Goal: Complete application form

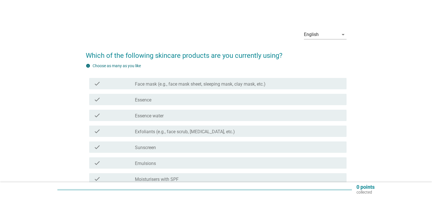
click at [178, 84] on label "Face mask (e.g., face mask sheet, sleeping mask, clay mask, etc.)" at bounding box center [200, 85] width 131 height 6
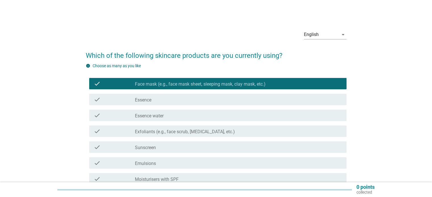
click at [185, 113] on div "check_box_outline_blank Essence water" at bounding box center [238, 115] width 207 height 7
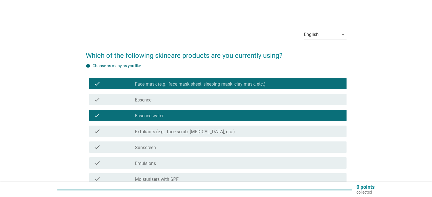
click at [185, 130] on label "Exfoliants (e.g., face scrub, [MEDICAL_DATA], etc.)" at bounding box center [185, 132] width 100 height 6
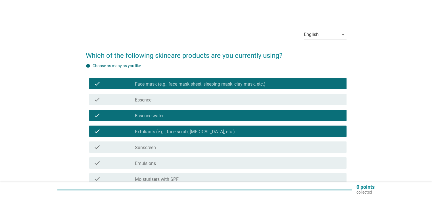
click at [184, 148] on div "check_box_outline_blank Sunscreen" at bounding box center [238, 147] width 207 height 7
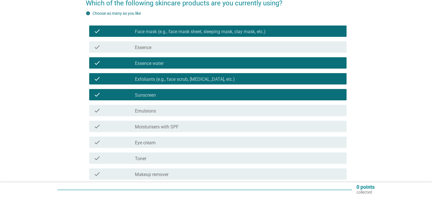
scroll to position [57, 0]
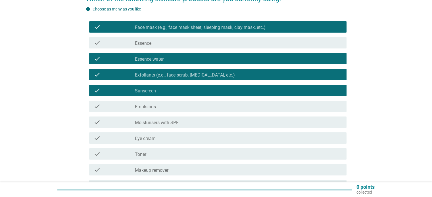
click at [176, 121] on label "Moisturisers with SPF" at bounding box center [157, 123] width 44 height 6
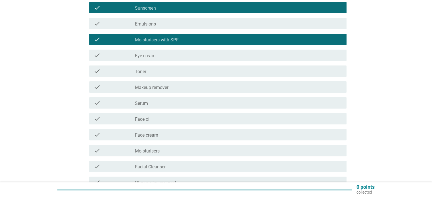
scroll to position [142, 0]
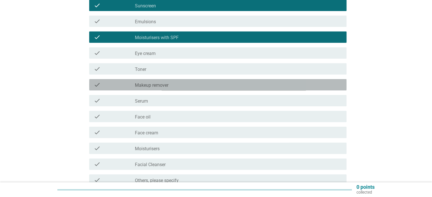
click at [154, 88] on div "check check_box_outline_blank Makeup remover" at bounding box center [217, 84] width 257 height 11
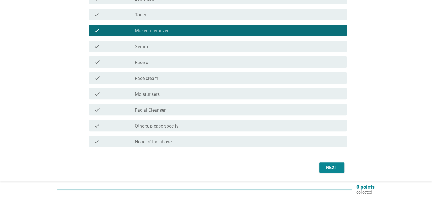
scroll to position [199, 0]
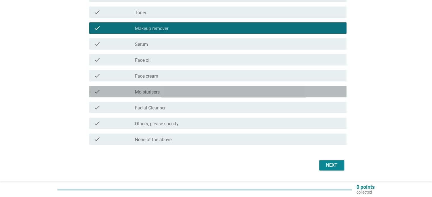
click at [164, 94] on div "check_box_outline_blank Moisturisers" at bounding box center [238, 91] width 207 height 7
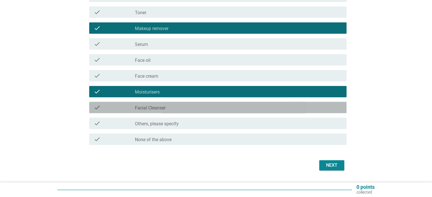
click at [167, 108] on div "check_box_outline_blank Facial Cleanser" at bounding box center [238, 107] width 207 height 7
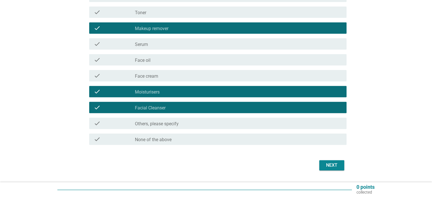
click at [330, 168] on div "Next" at bounding box center [332, 165] width 16 height 7
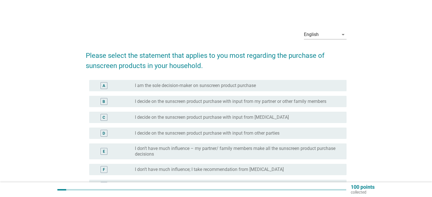
click at [209, 87] on label "I am the sole decision-maker on sunscreen product purchase" at bounding box center [195, 86] width 121 height 6
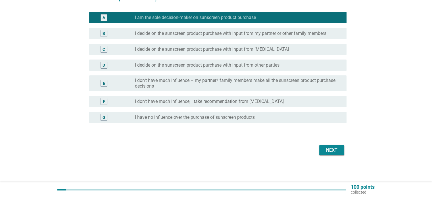
scroll to position [68, 0]
click at [318, 149] on div "Next" at bounding box center [216, 151] width 261 height 14
click at [328, 153] on div "Next" at bounding box center [332, 150] width 16 height 7
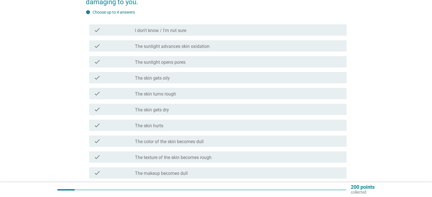
scroll to position [85, 0]
click at [159, 80] on label "The skin gets oily" at bounding box center [152, 78] width 35 height 6
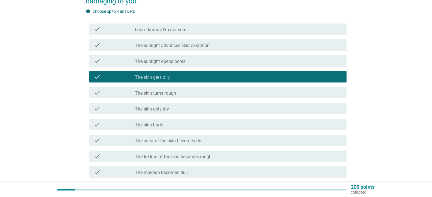
click at [167, 109] on label "The skin gets dry" at bounding box center [152, 109] width 34 height 6
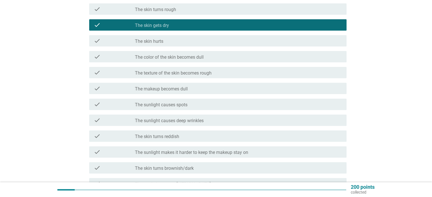
scroll to position [170, 0]
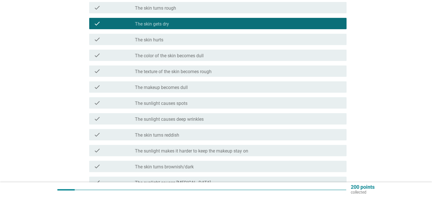
click at [173, 110] on div "check check_box_outline_blank The sunlight causes spots" at bounding box center [216, 103] width 261 height 16
click at [168, 107] on div "check check_box_outline_blank The sunlight causes spots" at bounding box center [217, 102] width 257 height 11
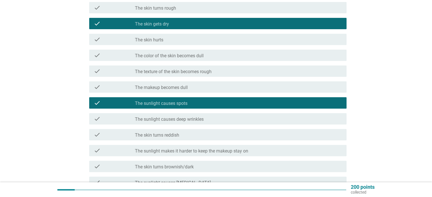
click at [181, 131] on div "check check_box_outline_blank The skin turns reddish" at bounding box center [217, 134] width 257 height 11
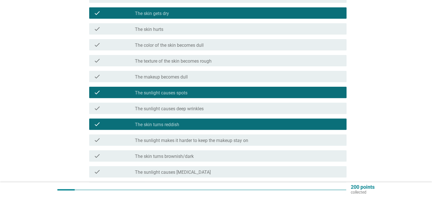
scroll to position [199, 0]
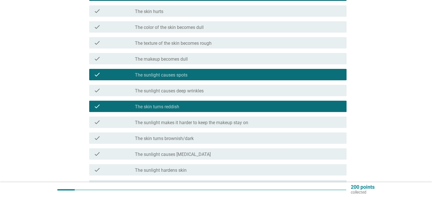
click at [178, 128] on div "check check_box_outline_blank The sunlight makes it harder to keep the makeup s…" at bounding box center [217, 122] width 257 height 11
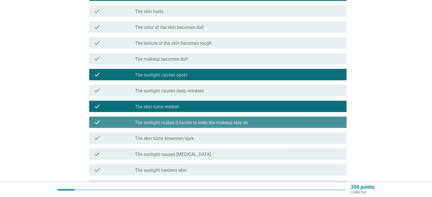
click at [178, 128] on div "check check_box_outline_blank The sunlight makes it harder to keep the makeup s…" at bounding box center [217, 122] width 257 height 11
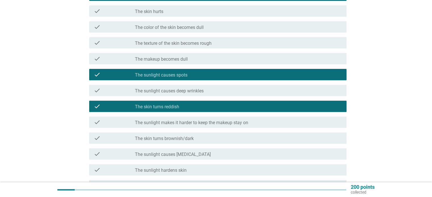
click at [181, 142] on div "check check_box_outline_blank The skin turns brownish/dark" at bounding box center [217, 138] width 257 height 11
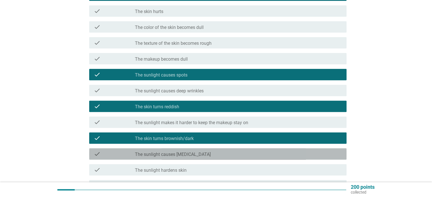
click at [186, 151] on div "check_box_outline_blank The sunlight causes [MEDICAL_DATA]" at bounding box center [238, 154] width 207 height 7
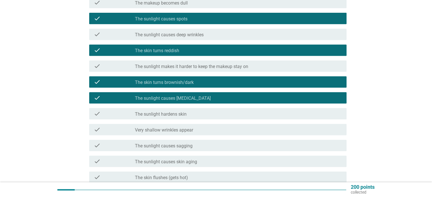
scroll to position [256, 0]
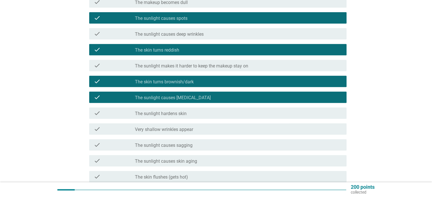
click at [180, 114] on label "The sunlight hardens skin" at bounding box center [161, 114] width 52 height 6
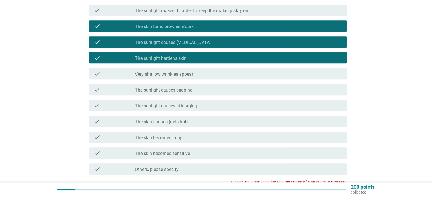
scroll to position [312, 0]
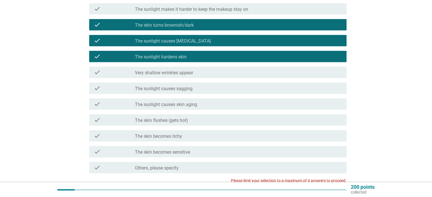
click at [175, 118] on label "The skin flushes (gets hot)" at bounding box center [161, 121] width 53 height 6
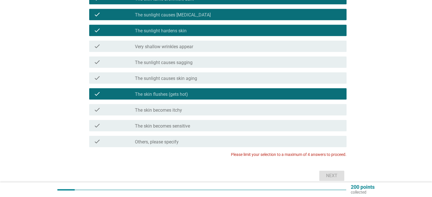
scroll to position [341, 0]
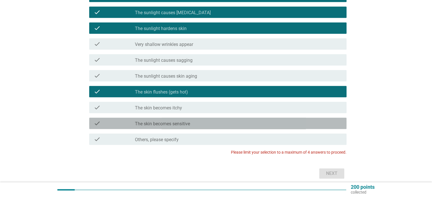
click at [196, 126] on div "check_box_outline_blank The skin becomes sensitive" at bounding box center [238, 123] width 207 height 7
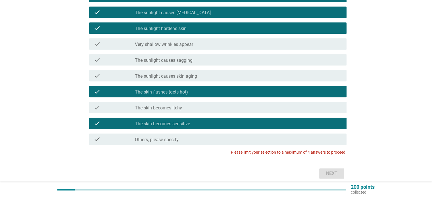
click at [203, 123] on div "check_box_outline_blank The skin becomes sensitive" at bounding box center [238, 123] width 207 height 7
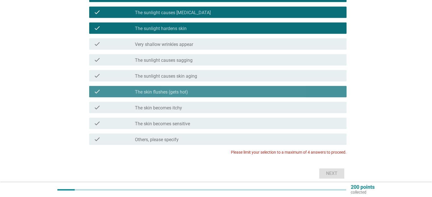
click at [190, 93] on div "check_box The skin flushes (gets hot)" at bounding box center [238, 91] width 207 height 7
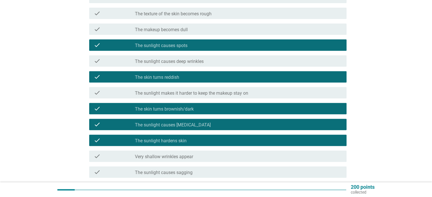
scroll to position [227, 0]
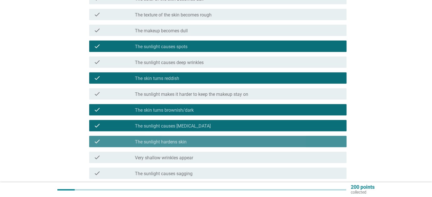
click at [202, 145] on div "check_box The sunlight hardens skin" at bounding box center [238, 141] width 207 height 7
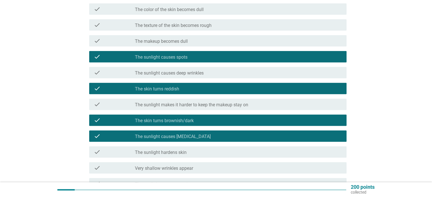
scroll to position [199, 0]
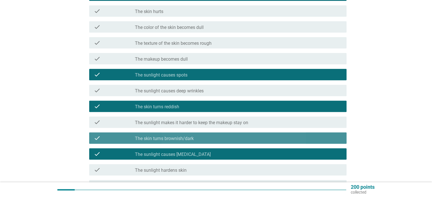
click at [200, 141] on div "check_box_outline_blank The skin turns brownish/dark" at bounding box center [238, 138] width 207 height 7
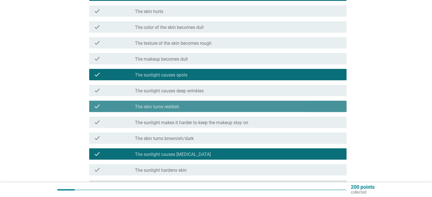
click at [191, 108] on div "check_box_outline_blank The skin turns reddish" at bounding box center [238, 106] width 207 height 7
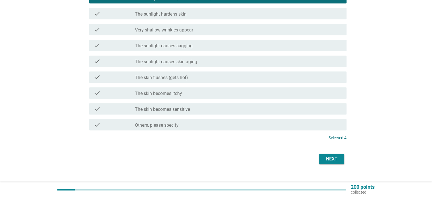
scroll to position [364, 0]
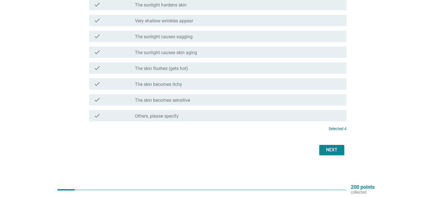
click at [334, 152] on div "Next" at bounding box center [332, 150] width 16 height 7
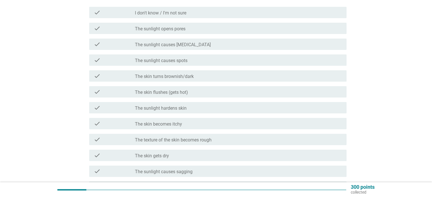
scroll to position [114, 0]
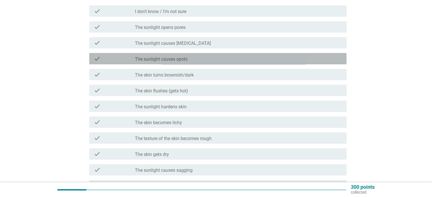
click at [197, 61] on div "check_box_outline_blank The sunlight causes spots" at bounding box center [238, 58] width 207 height 7
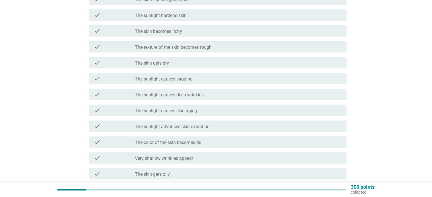
scroll to position [227, 0]
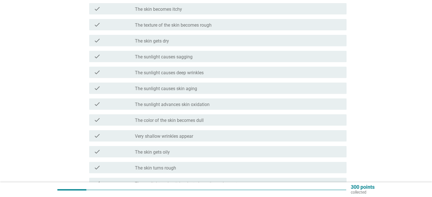
click at [167, 151] on label "The skin gets oily" at bounding box center [152, 153] width 35 height 6
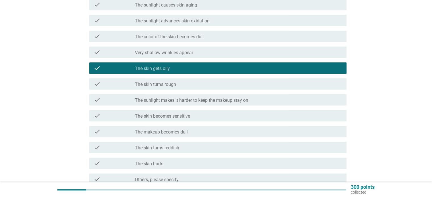
scroll to position [312, 0]
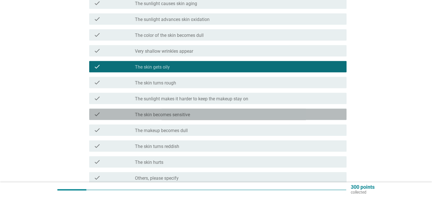
click at [165, 115] on label "The skin becomes sensitive" at bounding box center [162, 115] width 55 height 6
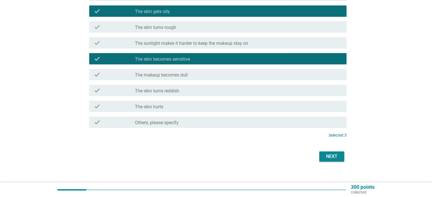
scroll to position [369, 0]
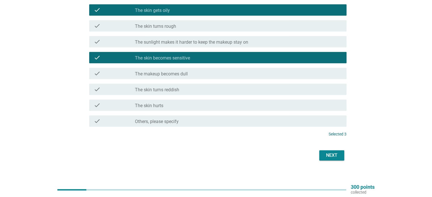
click at [320, 156] on button "Next" at bounding box center [331, 156] width 25 height 10
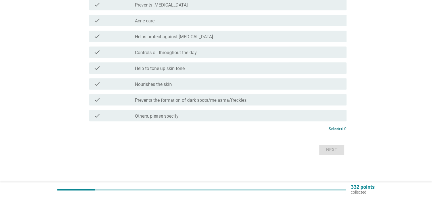
scroll to position [0, 0]
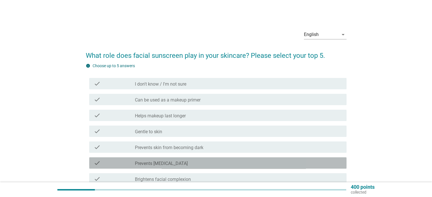
click at [199, 163] on div "check_box_outline_blank Prevents [MEDICAL_DATA]" at bounding box center [238, 163] width 207 height 7
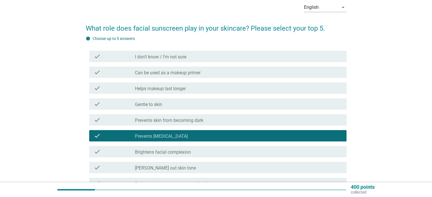
scroll to position [28, 0]
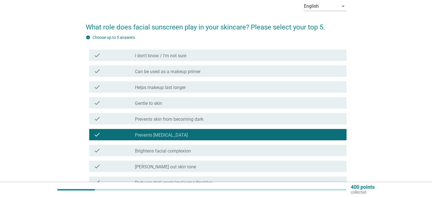
click at [197, 154] on div "check_box_outline_blank Brightens facial complexion" at bounding box center [238, 150] width 207 height 7
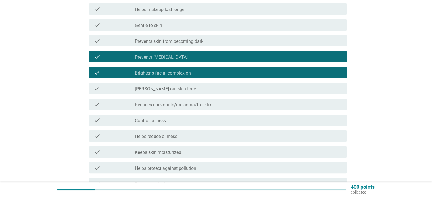
scroll to position [114, 0]
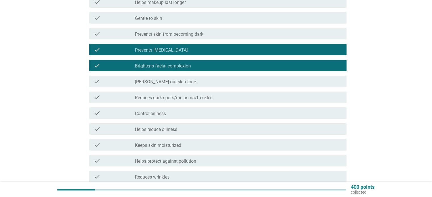
click at [177, 102] on div "check check_box_outline_blank Reduces dark spots/melasma/freckles" at bounding box center [217, 97] width 257 height 11
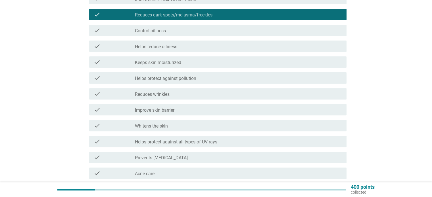
scroll to position [199, 0]
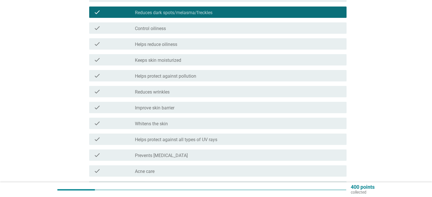
click at [195, 141] on label "Helps protect against all types of UV rays" at bounding box center [176, 140] width 82 height 6
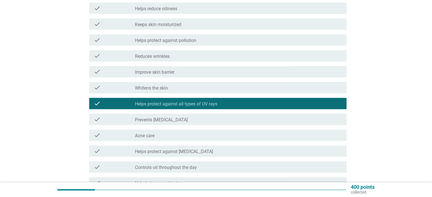
scroll to position [236, 0]
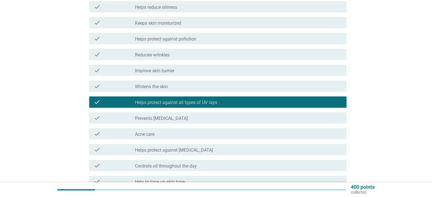
click at [172, 74] on div "check check_box_outline_blank Improve skin barrier" at bounding box center [217, 70] width 257 height 11
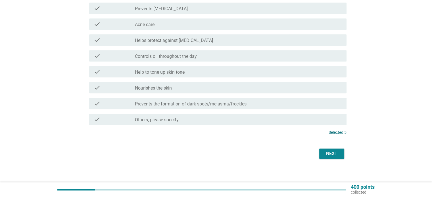
scroll to position [350, 0]
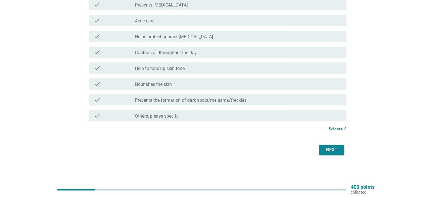
click at [333, 147] on div "Next" at bounding box center [332, 150] width 16 height 7
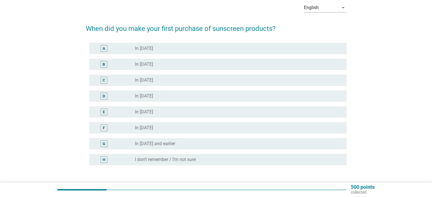
scroll to position [28, 0]
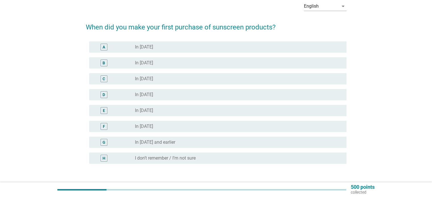
click at [176, 144] on div "radio_button_unchecked In [DATE] and earlier" at bounding box center [236, 143] width 202 height 6
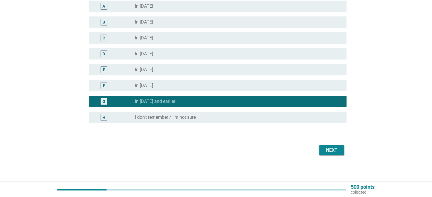
scroll to position [69, 0]
click at [330, 153] on div "Next" at bounding box center [332, 150] width 16 height 7
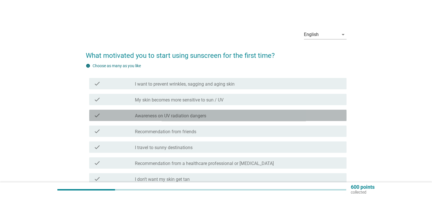
click at [167, 119] on label "Awareness on UV radiation dangers" at bounding box center [170, 116] width 71 height 6
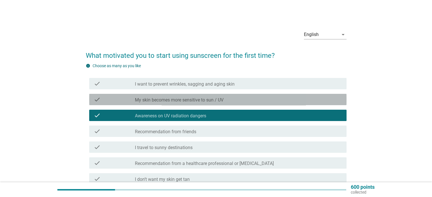
click at [160, 103] on label "My skin becomes more sensitive to sun / UV" at bounding box center [179, 100] width 89 height 6
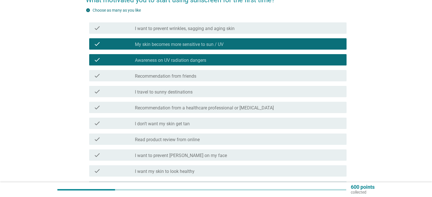
scroll to position [57, 0]
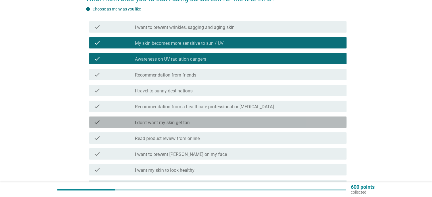
click at [176, 120] on label "I don’t want my skin get tan" at bounding box center [162, 123] width 55 height 6
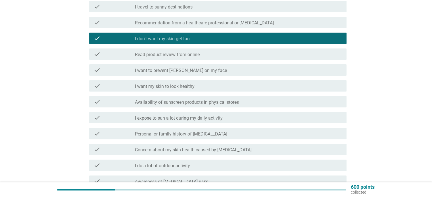
scroll to position [142, 0]
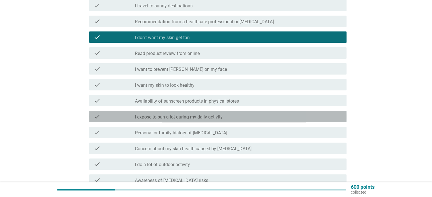
click at [191, 119] on label "I expose to sun a lot during my daily activity" at bounding box center [179, 117] width 88 height 6
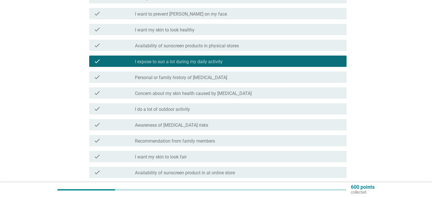
scroll to position [199, 0]
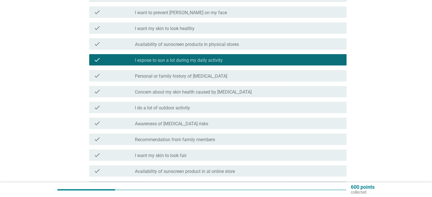
click at [188, 96] on div "check check_box_outline_blank Concern about my skin health caused by [MEDICAL_D…" at bounding box center [217, 91] width 257 height 11
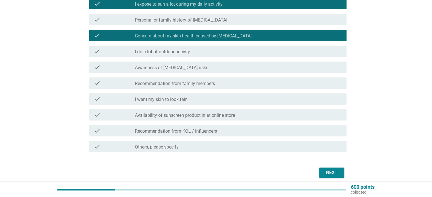
scroll to position [256, 0]
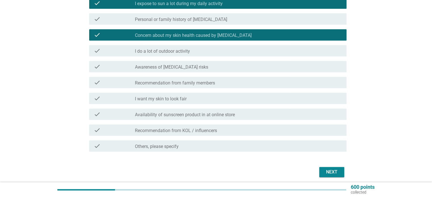
click at [167, 54] on label "I do a lot of outdoor activity" at bounding box center [162, 52] width 55 height 6
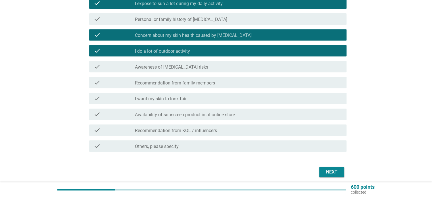
click at [173, 66] on label "Awareness of [MEDICAL_DATA] risks" at bounding box center [171, 67] width 73 height 6
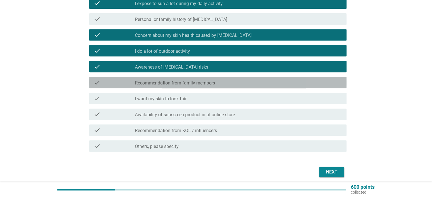
click at [211, 87] on div "check check_box_outline_blank Recommendation from family members" at bounding box center [217, 82] width 257 height 11
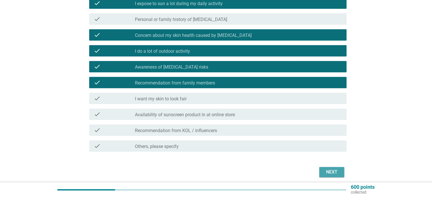
click at [323, 170] on button "Next" at bounding box center [331, 172] width 25 height 10
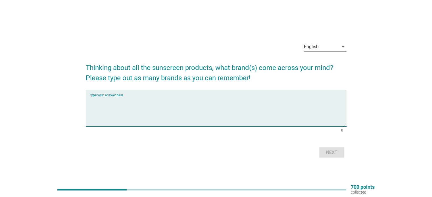
click at [210, 112] on textarea "Type your Answer here" at bounding box center [217, 112] width 257 height 30
type textarea "Hygr, biore, sunplay, skintific"
click at [327, 152] on div "Next" at bounding box center [332, 152] width 16 height 7
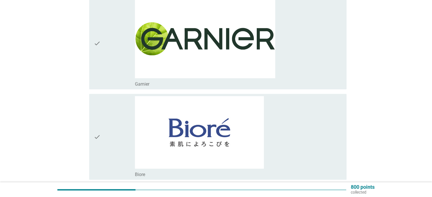
scroll to position [199, 0]
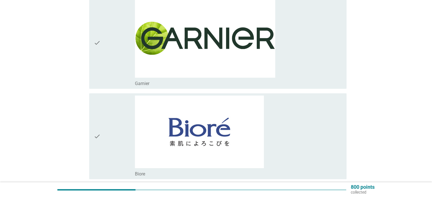
click at [186, 135] on img at bounding box center [199, 132] width 129 height 73
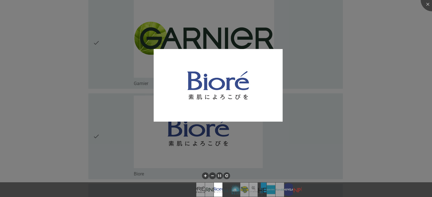
click at [156, 125] on div at bounding box center [216, 98] width 432 height 197
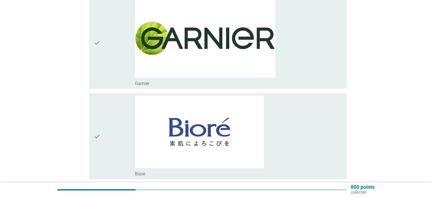
click at [97, 135] on icon "check" at bounding box center [97, 137] width 7 height 82
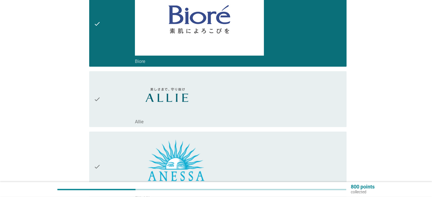
scroll to position [312, 0]
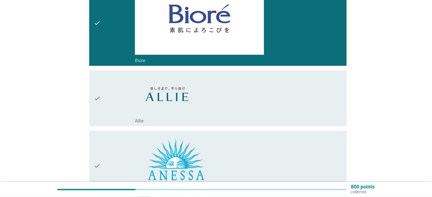
click at [100, 101] on icon "check" at bounding box center [97, 98] width 7 height 51
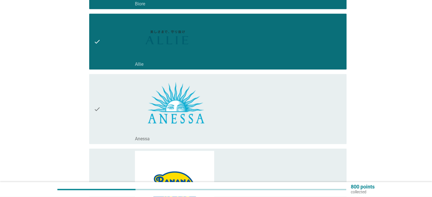
click at [97, 112] on icon "check" at bounding box center [97, 109] width 7 height 66
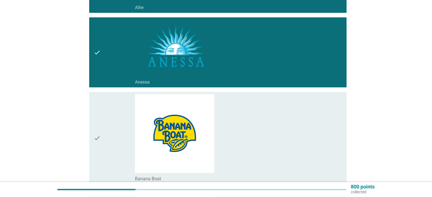
click at [98, 122] on icon "check" at bounding box center [97, 138] width 7 height 88
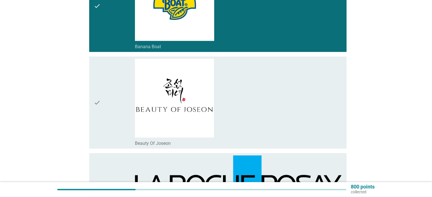
scroll to position [568, 0]
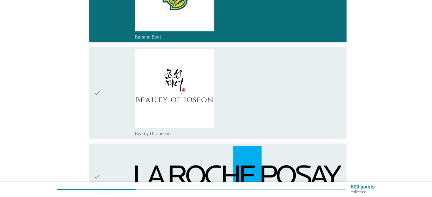
click at [99, 113] on icon "check" at bounding box center [97, 93] width 7 height 88
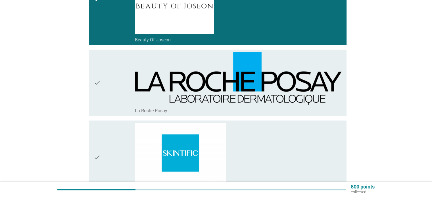
scroll to position [682, 0]
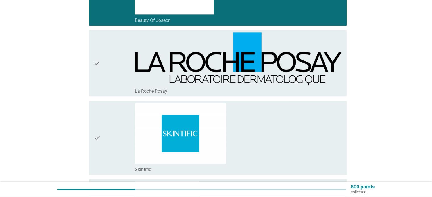
click at [99, 87] on icon "check" at bounding box center [97, 63] width 7 height 62
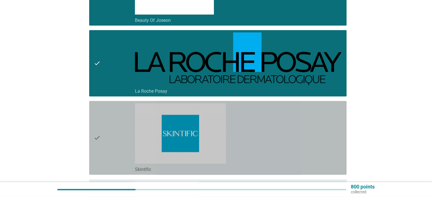
click at [105, 130] on div "check" at bounding box center [114, 137] width 41 height 69
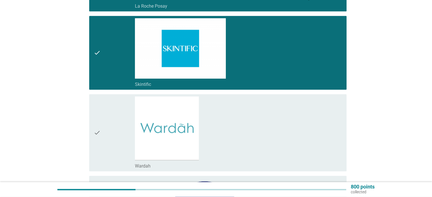
click at [105, 130] on div "check" at bounding box center [114, 133] width 41 height 73
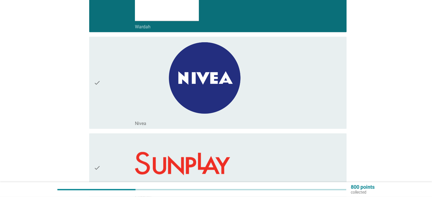
scroll to position [909, 0]
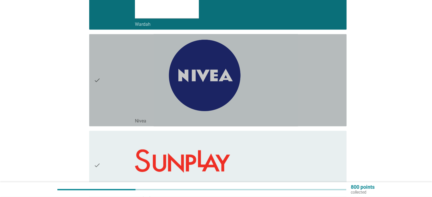
click at [102, 121] on div "check" at bounding box center [114, 80] width 41 height 88
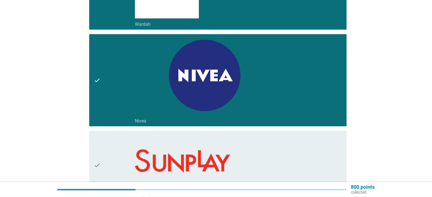
click at [109, 153] on div "check" at bounding box center [114, 165] width 41 height 65
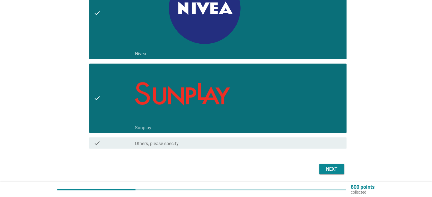
scroll to position [993, 0]
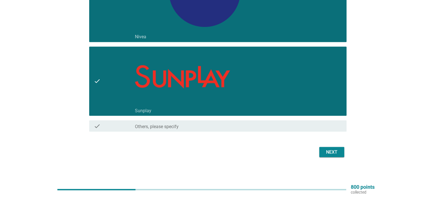
click at [327, 152] on div "Next" at bounding box center [332, 152] width 16 height 7
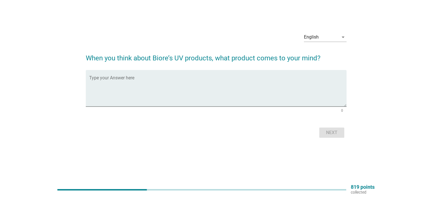
scroll to position [0, 0]
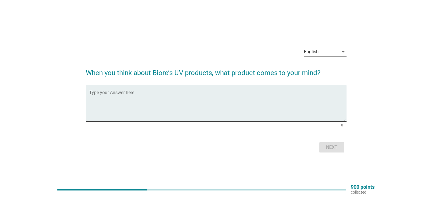
click at [158, 104] on textarea "Type your Answer here" at bounding box center [217, 107] width 257 height 30
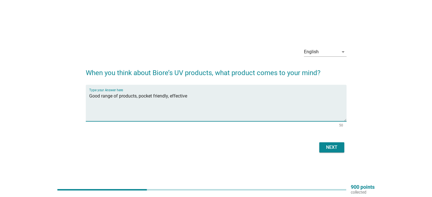
type textarea "Good range of products, pocket friendly, effective"
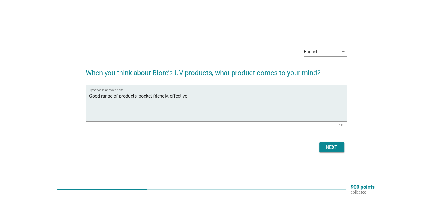
click at [337, 153] on div "Next" at bounding box center [216, 148] width 261 height 14
click at [333, 148] on div "Next" at bounding box center [332, 147] width 16 height 7
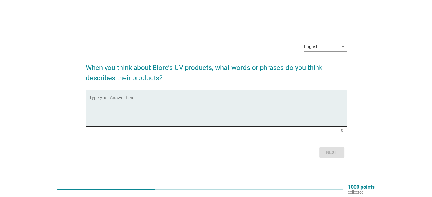
click at [223, 119] on textarea "Type your Answer here" at bounding box center [217, 112] width 257 height 30
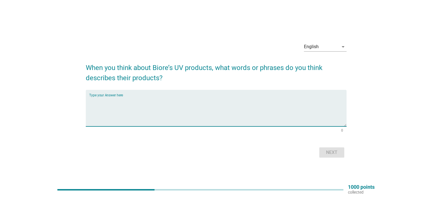
click at [126, 94] on div "Type your Answer here" at bounding box center [217, 108] width 257 height 37
type textarea "sun-aging protection, bright skin"
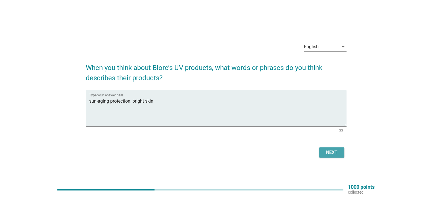
click at [338, 151] on div "Next" at bounding box center [332, 152] width 16 height 7
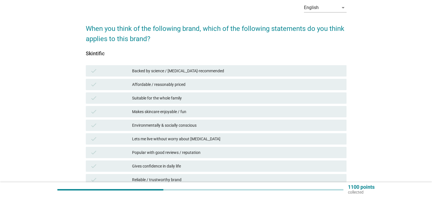
scroll to position [28, 0]
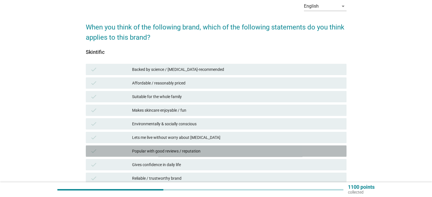
click at [122, 148] on div "check" at bounding box center [111, 151] width 42 height 7
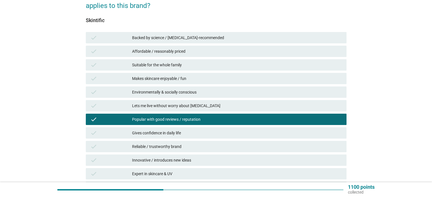
scroll to position [85, 0]
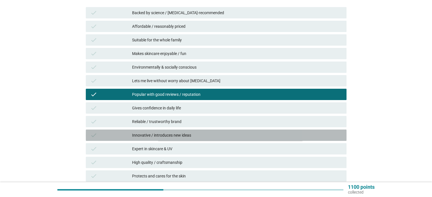
click at [117, 137] on div "check" at bounding box center [111, 135] width 42 height 7
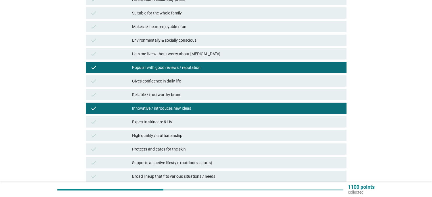
scroll to position [114, 0]
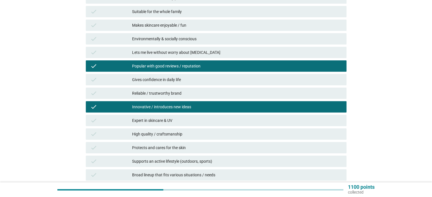
click at [124, 151] on div "check" at bounding box center [111, 148] width 42 height 7
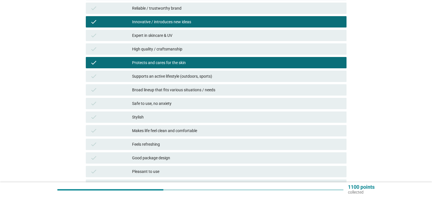
scroll to position [184, 0]
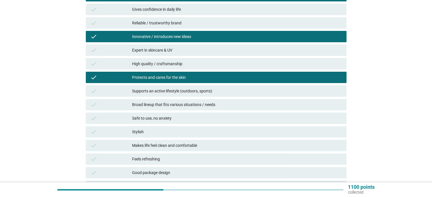
click at [128, 173] on div "check" at bounding box center [111, 173] width 42 height 7
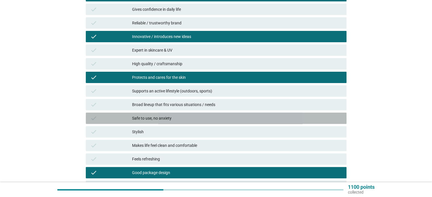
click at [121, 122] on div "check Safe to use, no anxiety" at bounding box center [216, 118] width 261 height 11
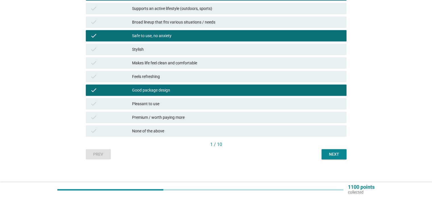
scroll to position [269, 0]
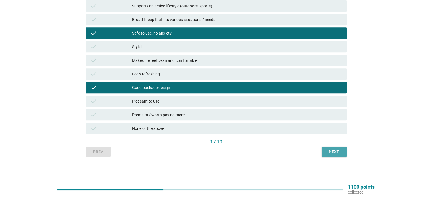
click at [341, 153] on div "Next" at bounding box center [334, 152] width 16 height 6
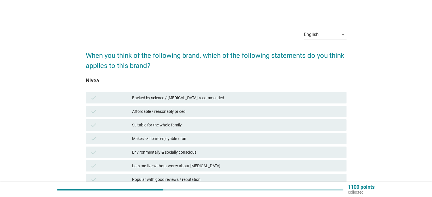
click at [109, 100] on div "check" at bounding box center [111, 98] width 42 height 7
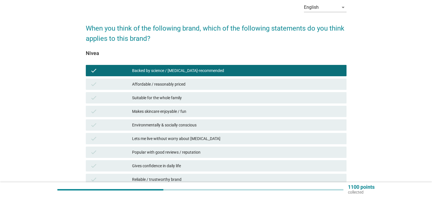
scroll to position [28, 0]
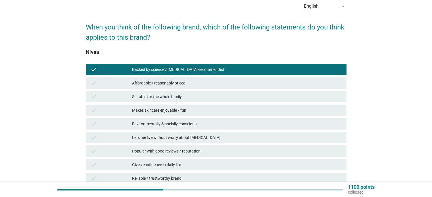
click at [121, 154] on div "check" at bounding box center [111, 151] width 42 height 7
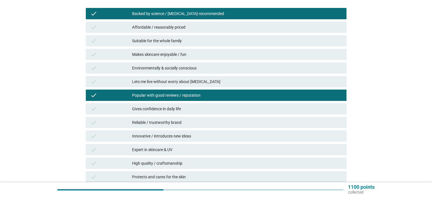
scroll to position [85, 0]
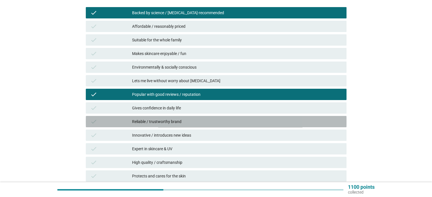
click at [124, 124] on div "check" at bounding box center [111, 121] width 42 height 7
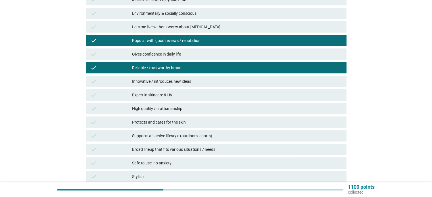
scroll to position [142, 0]
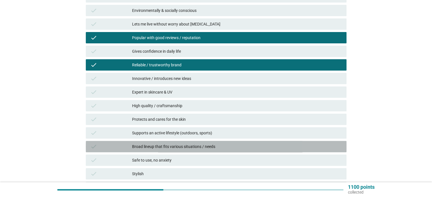
click at [122, 146] on div "check" at bounding box center [111, 146] width 42 height 7
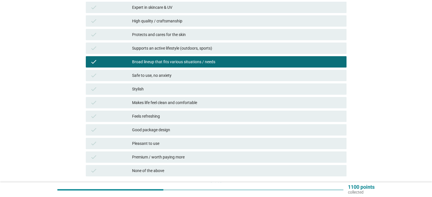
scroll to position [227, 0]
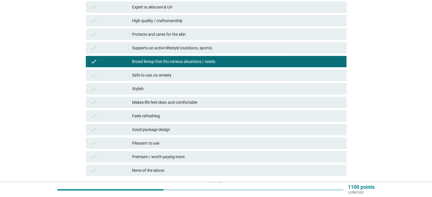
click at [122, 107] on div "check Makes life feel clean and comfortable" at bounding box center [216, 102] width 261 height 11
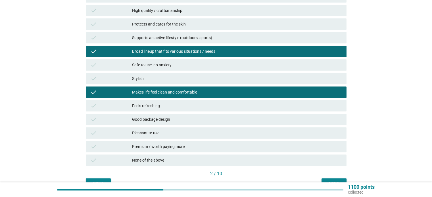
scroll to position [269, 0]
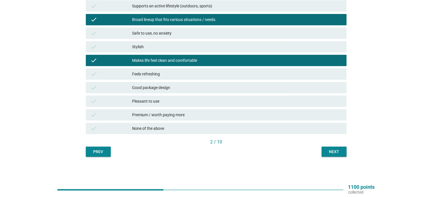
click at [328, 152] on div "Next" at bounding box center [334, 152] width 16 height 6
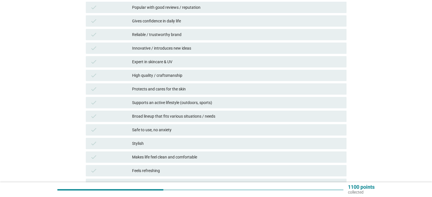
scroll to position [156, 0]
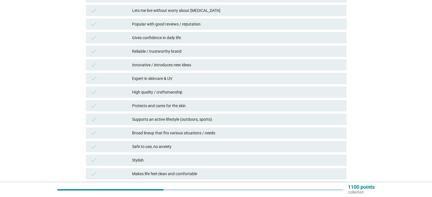
click at [121, 147] on div "check" at bounding box center [111, 146] width 42 height 7
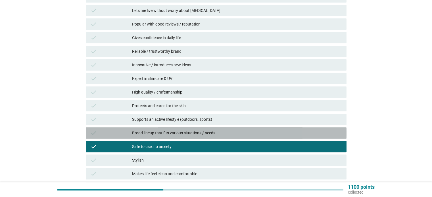
click at [119, 135] on div "check" at bounding box center [111, 133] width 42 height 7
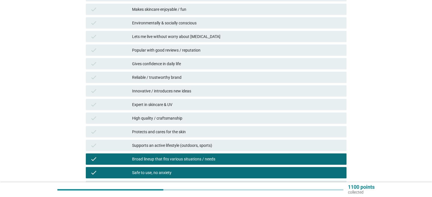
scroll to position [127, 0]
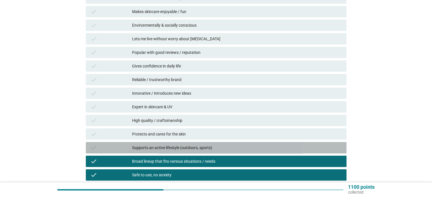
click at [122, 147] on div "check" at bounding box center [111, 148] width 42 height 7
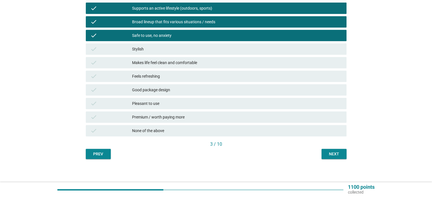
scroll to position [269, 0]
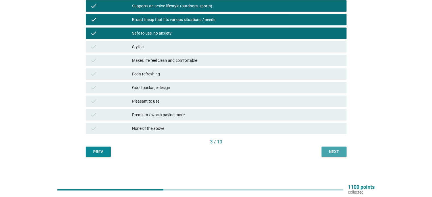
click at [329, 150] on div "Next" at bounding box center [334, 152] width 16 height 6
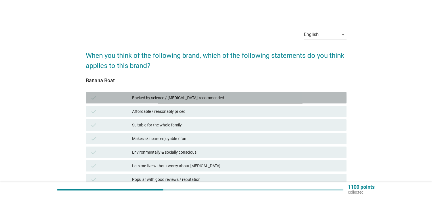
click at [109, 96] on div "check" at bounding box center [111, 98] width 42 height 7
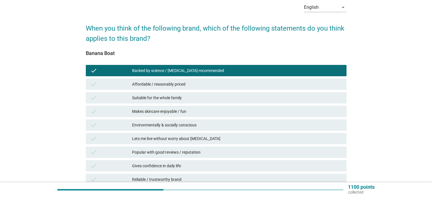
scroll to position [28, 0]
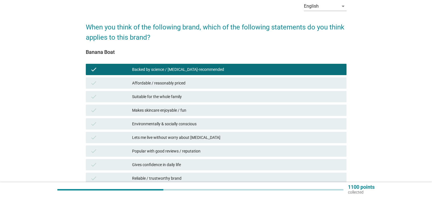
click at [118, 98] on div "check" at bounding box center [111, 96] width 42 height 7
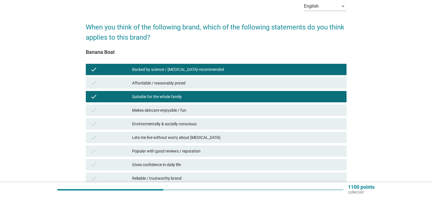
click at [117, 125] on div "check" at bounding box center [111, 124] width 42 height 7
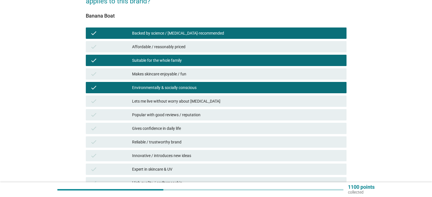
scroll to position [85, 0]
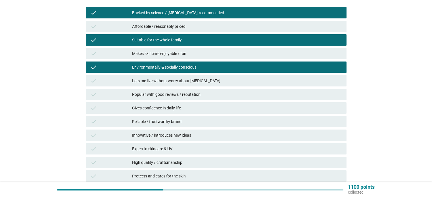
click at [118, 126] on div "check Reliable / trustworthy brand" at bounding box center [216, 121] width 261 height 11
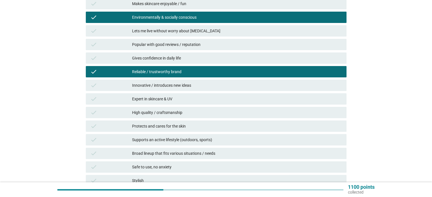
scroll to position [142, 0]
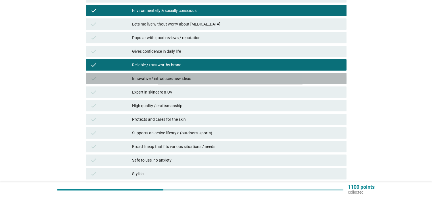
click at [112, 79] on div "check" at bounding box center [111, 78] width 42 height 7
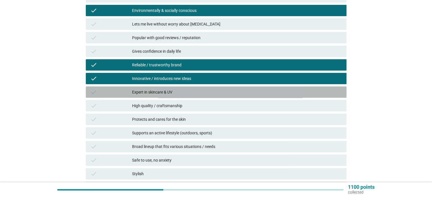
click at [118, 93] on div "check" at bounding box center [111, 92] width 42 height 7
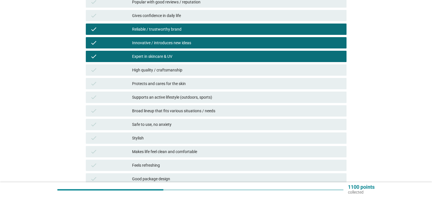
scroll to position [199, 0]
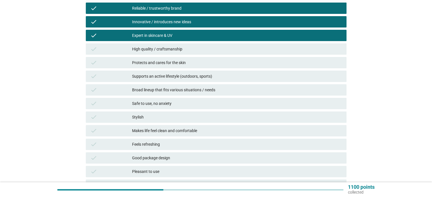
click at [128, 105] on div "check" at bounding box center [111, 103] width 42 height 7
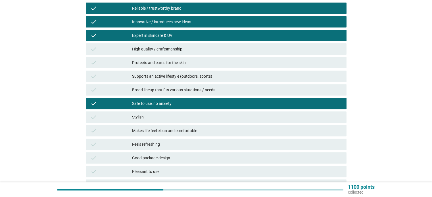
click at [124, 96] on div "check Broad lineup that fits various situations / needs" at bounding box center [216, 90] width 263 height 14
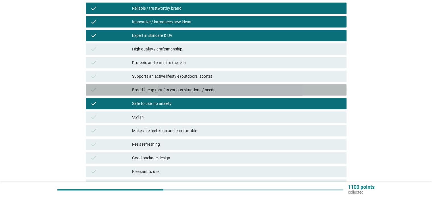
click at [123, 94] on div "check Broad lineup that fits various situations / needs" at bounding box center [216, 89] width 261 height 11
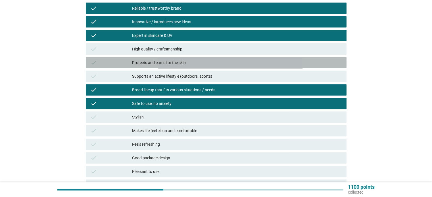
click at [124, 62] on div "check" at bounding box center [111, 62] width 42 height 7
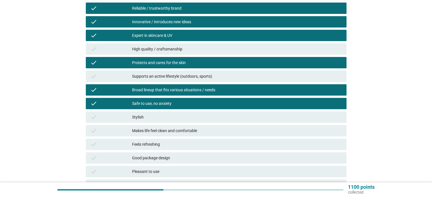
click at [122, 73] on div "check" at bounding box center [111, 76] width 42 height 7
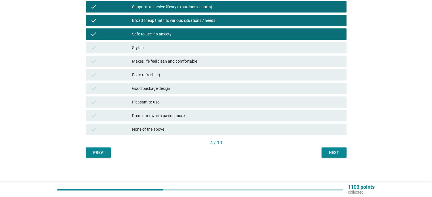
scroll to position [269, 0]
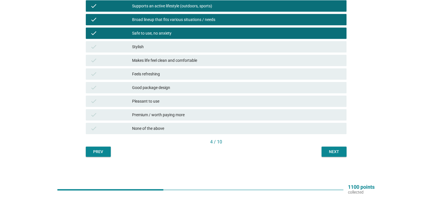
click at [128, 90] on div "check" at bounding box center [111, 87] width 42 height 7
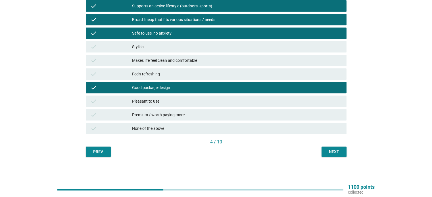
click at [333, 156] on button "Next" at bounding box center [333, 152] width 25 height 10
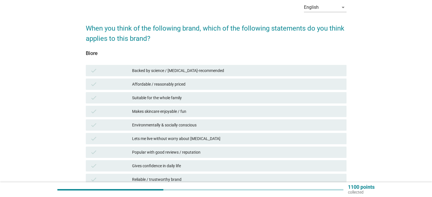
scroll to position [28, 0]
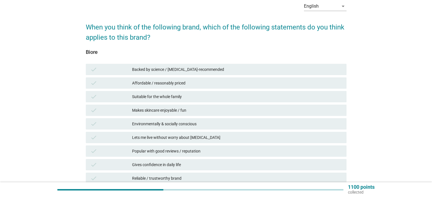
click at [118, 72] on div "check" at bounding box center [111, 69] width 42 height 7
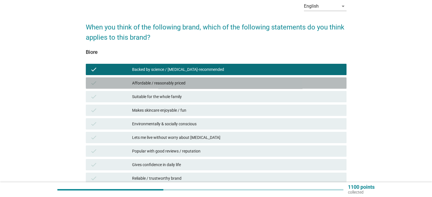
click at [120, 81] on div "check" at bounding box center [111, 83] width 42 height 7
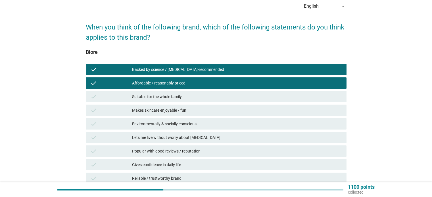
click at [122, 137] on div "check" at bounding box center [111, 137] width 42 height 7
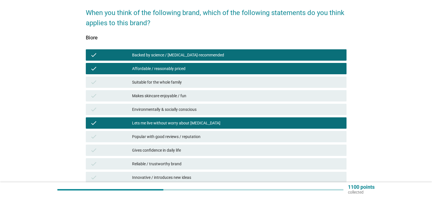
scroll to position [85, 0]
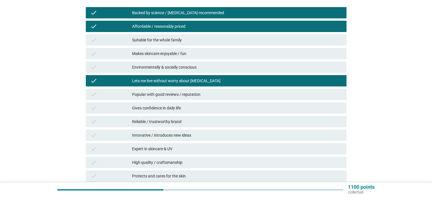
click at [127, 96] on div "check" at bounding box center [111, 94] width 42 height 7
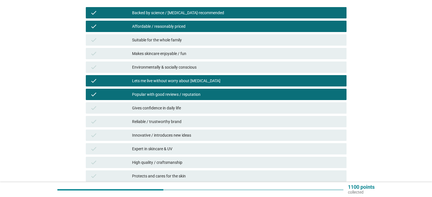
click at [127, 106] on div "check" at bounding box center [111, 108] width 42 height 7
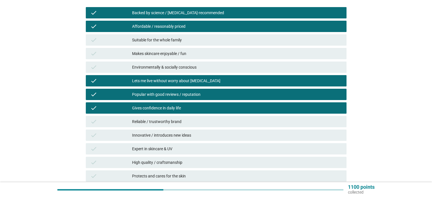
click at [125, 120] on div "check" at bounding box center [111, 121] width 42 height 7
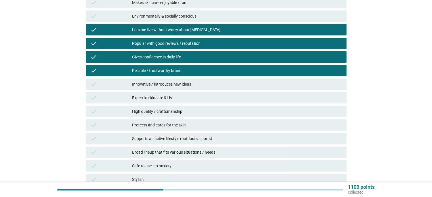
scroll to position [142, 0]
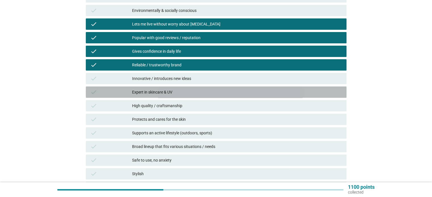
click at [123, 95] on div "check" at bounding box center [111, 92] width 42 height 7
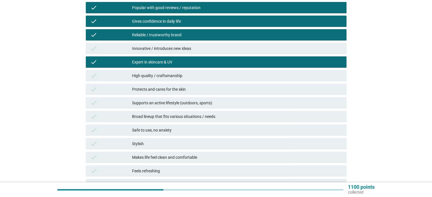
scroll to position [199, 0]
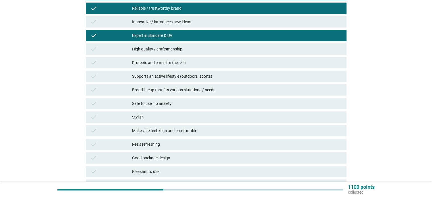
click at [120, 66] on div "check" at bounding box center [111, 62] width 42 height 7
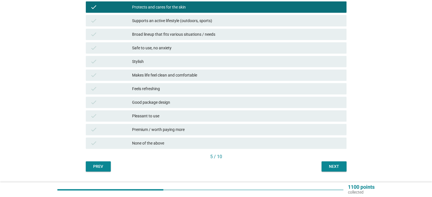
scroll to position [256, 0]
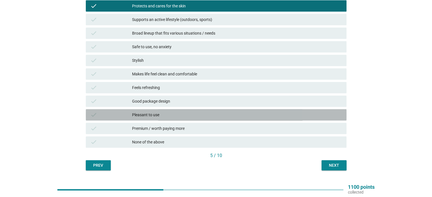
click at [124, 114] on div "check" at bounding box center [111, 115] width 42 height 7
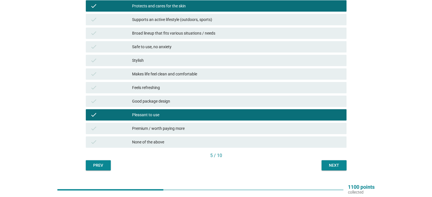
click at [325, 169] on button "Next" at bounding box center [333, 165] width 25 height 10
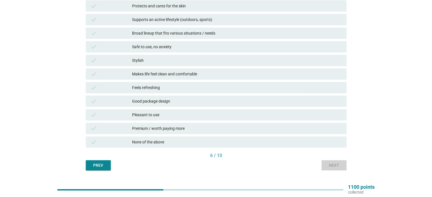
scroll to position [0, 0]
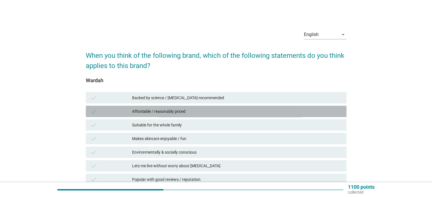
click at [120, 111] on div "check" at bounding box center [111, 111] width 42 height 7
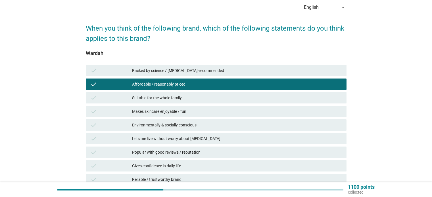
scroll to position [28, 0]
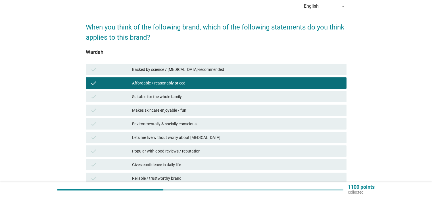
click at [121, 141] on div "check" at bounding box center [111, 137] width 42 height 7
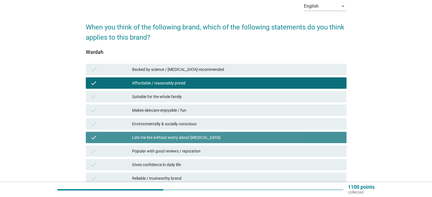
click at [123, 148] on div "check" at bounding box center [111, 151] width 42 height 7
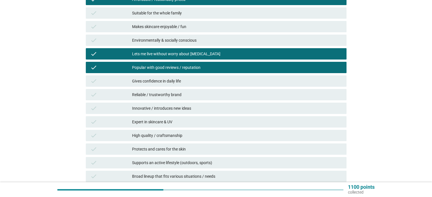
scroll to position [114, 0]
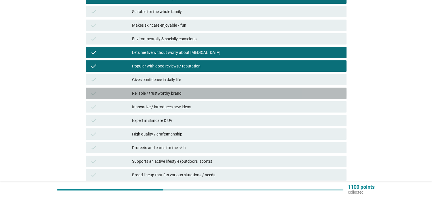
click at [118, 98] on div "check Reliable / trustworthy brand" at bounding box center [216, 93] width 261 height 11
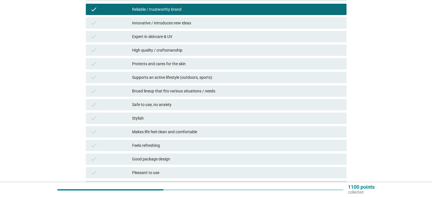
scroll to position [199, 0]
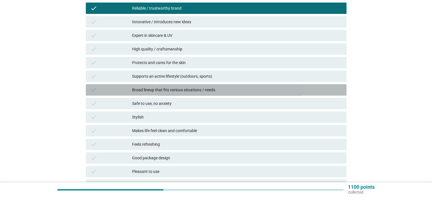
click at [117, 93] on div "check" at bounding box center [111, 90] width 42 height 7
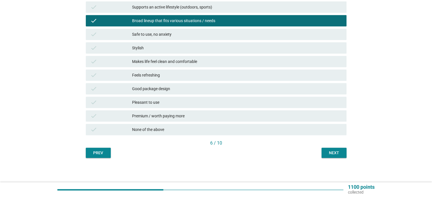
scroll to position [269, 0]
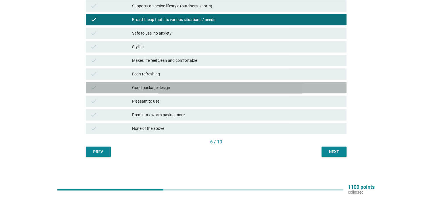
click at [116, 91] on div "check" at bounding box center [111, 87] width 42 height 7
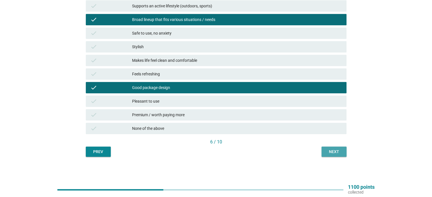
click at [334, 151] on div "Next" at bounding box center [334, 152] width 16 height 6
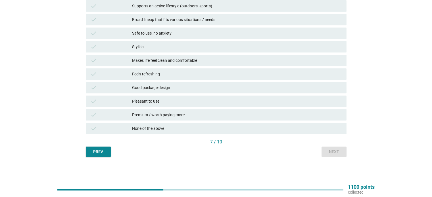
click at [118, 103] on div "check" at bounding box center [111, 101] width 42 height 7
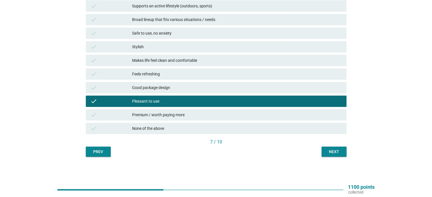
click at [323, 152] on button "Next" at bounding box center [333, 152] width 25 height 10
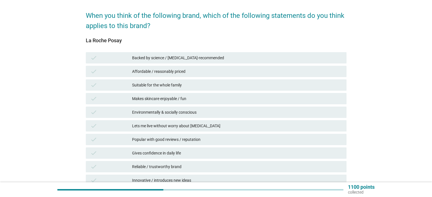
scroll to position [57, 0]
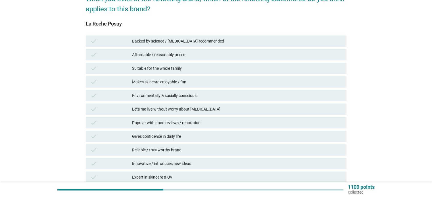
click at [121, 45] on div "check Backed by science / [MEDICAL_DATA]-recommended" at bounding box center [216, 40] width 261 height 11
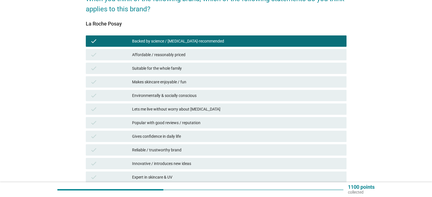
click at [116, 148] on div "check" at bounding box center [111, 150] width 42 height 7
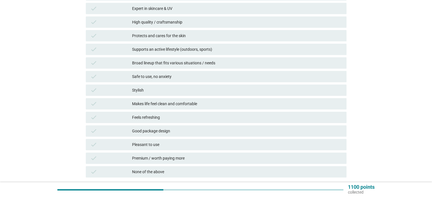
scroll to position [227, 0]
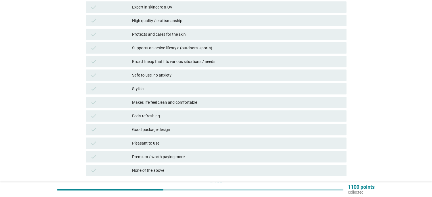
click at [123, 153] on div "check Premium / worth paying more" at bounding box center [216, 156] width 261 height 11
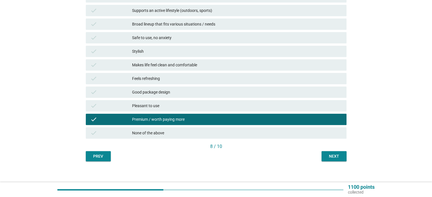
scroll to position [269, 0]
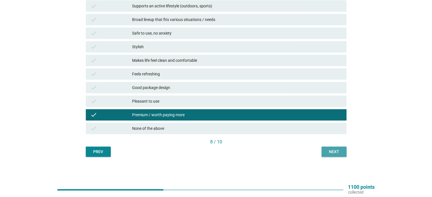
click at [324, 150] on button "Next" at bounding box center [333, 152] width 25 height 10
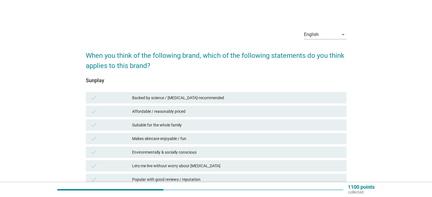
click at [182, 128] on div "Suitable for the whole family" at bounding box center [237, 125] width 210 height 7
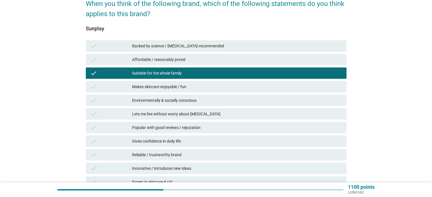
scroll to position [57, 0]
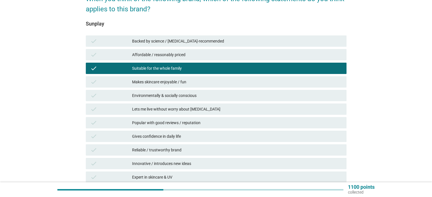
click at [183, 125] on div "Popular with good reviews / reputation" at bounding box center [237, 123] width 210 height 7
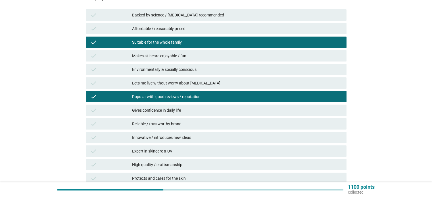
scroll to position [85, 0]
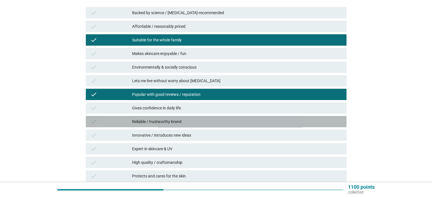
click at [170, 125] on div "Reliable / trustworthy brand" at bounding box center [237, 121] width 210 height 7
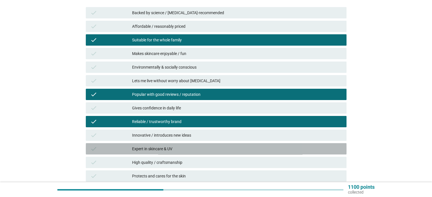
click at [173, 153] on div "check Expert in skincare & UV" at bounding box center [216, 148] width 261 height 11
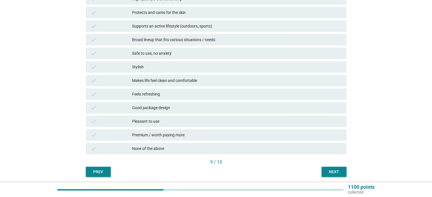
scroll to position [256, 0]
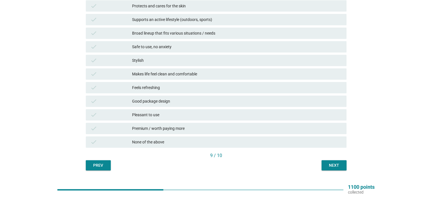
click at [333, 165] on div "Next" at bounding box center [334, 166] width 16 height 6
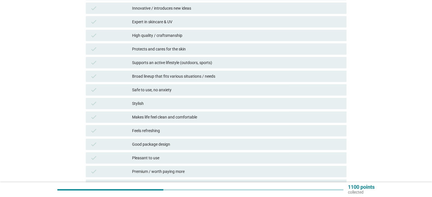
scroll to position [227, 0]
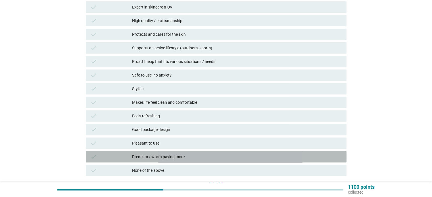
click at [128, 154] on div "check" at bounding box center [111, 157] width 42 height 7
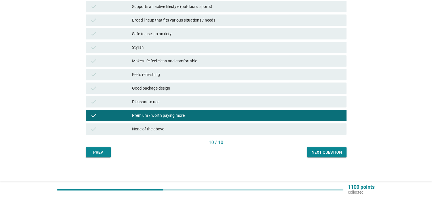
scroll to position [269, 0]
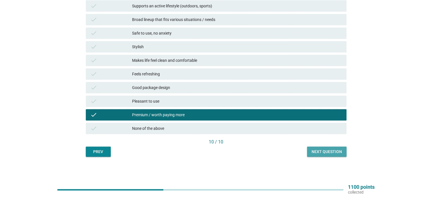
click at [324, 151] on div "Next question" at bounding box center [327, 152] width 30 height 6
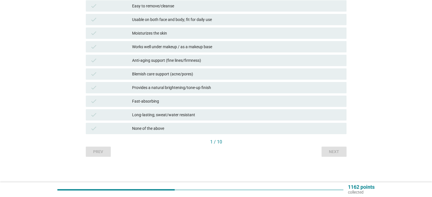
scroll to position [0, 0]
